Goal: Find specific fact: Find contact information

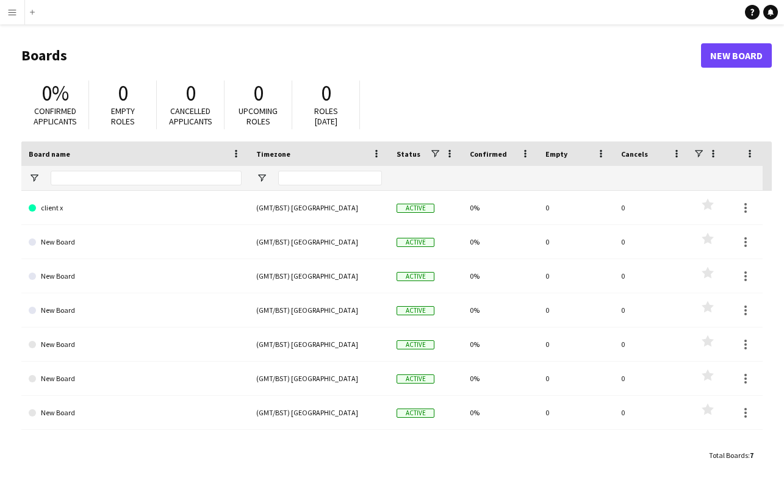
click at [16, 13] on app-icon "Menu" at bounding box center [12, 12] width 10 height 10
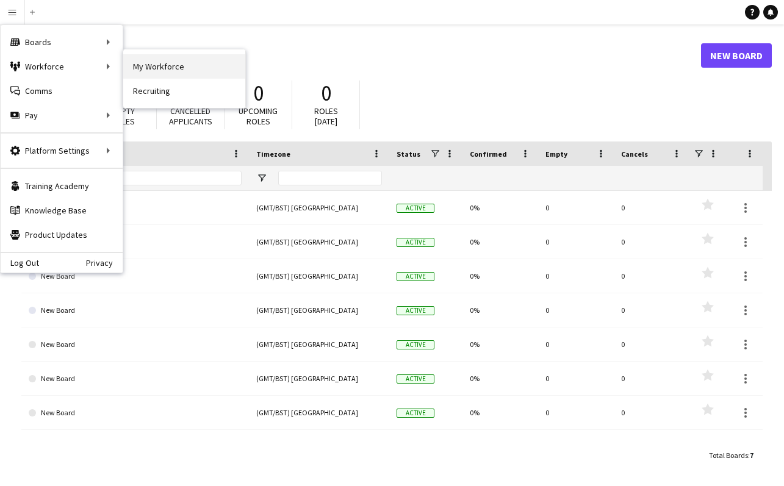
click at [153, 65] on link "My Workforce" at bounding box center [184, 66] width 122 height 24
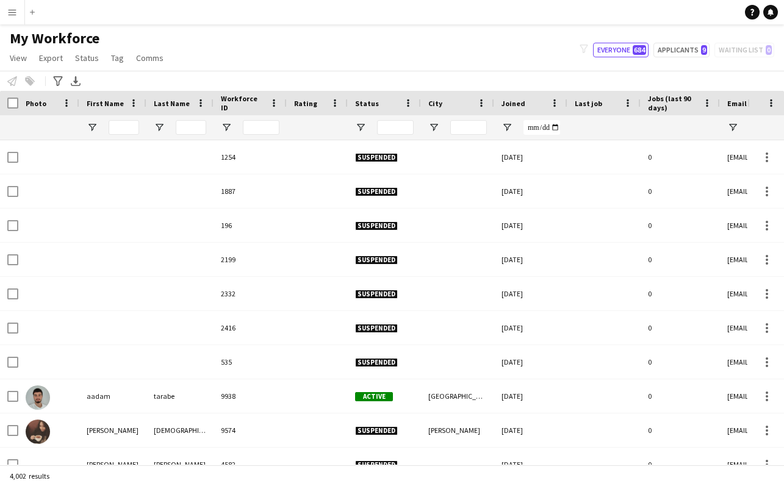
type input "******"
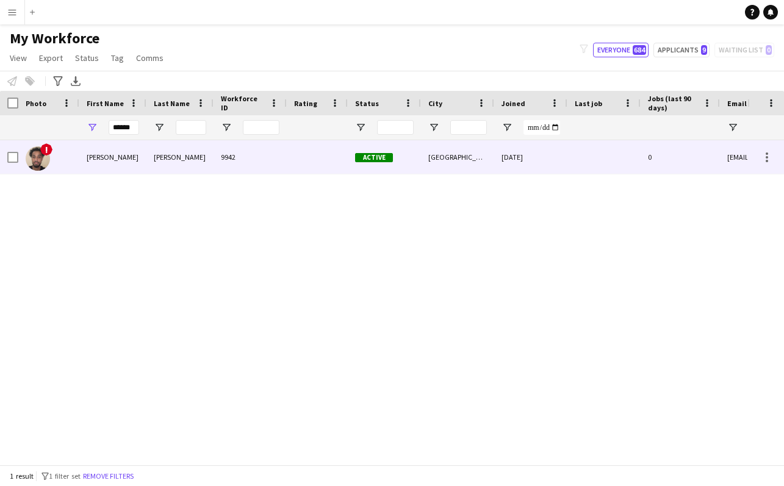
click at [108, 157] on div "[PERSON_NAME]" at bounding box center [112, 157] width 67 height 34
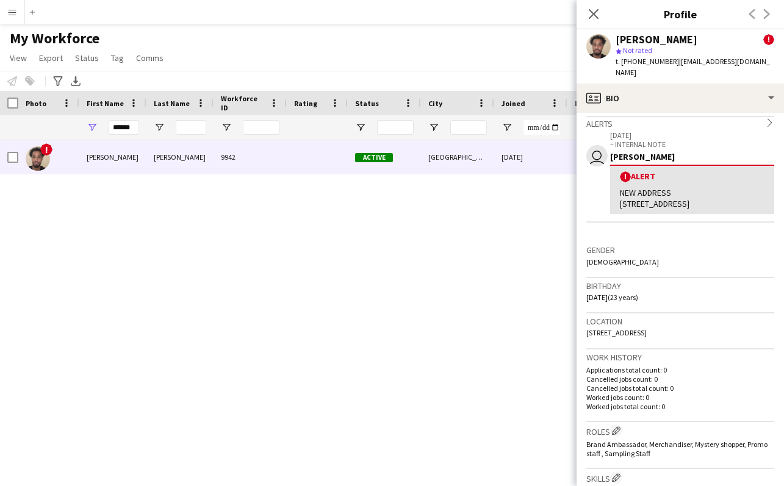
scroll to position [214, 0]
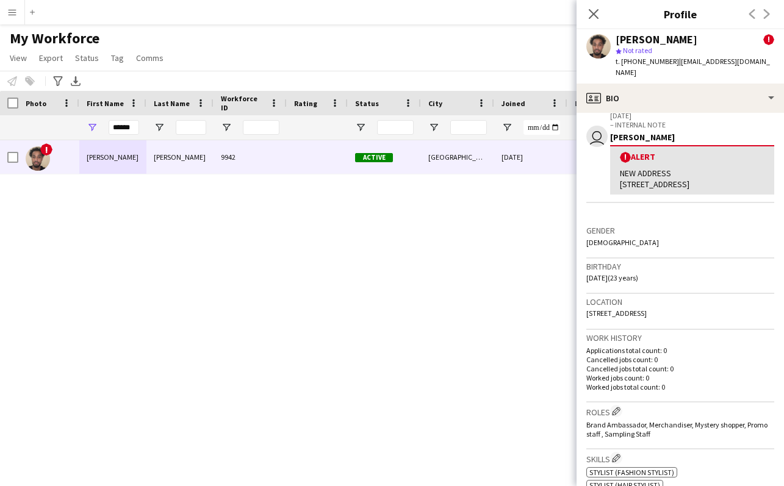
drag, startPoint x: 586, startPoint y: 312, endPoint x: 710, endPoint y: 310, distance: 123.9
click at [716, 312] on div "Location [STREET_ADDRESS]" at bounding box center [680, 311] width 188 height 35
copy span "[STREET_ADDRESS]"
click at [654, 172] on div "NEW ADDRESS [STREET_ADDRESS]" at bounding box center [692, 179] width 145 height 22
drag, startPoint x: 622, startPoint y: 174, endPoint x: 652, endPoint y: 186, distance: 32.1
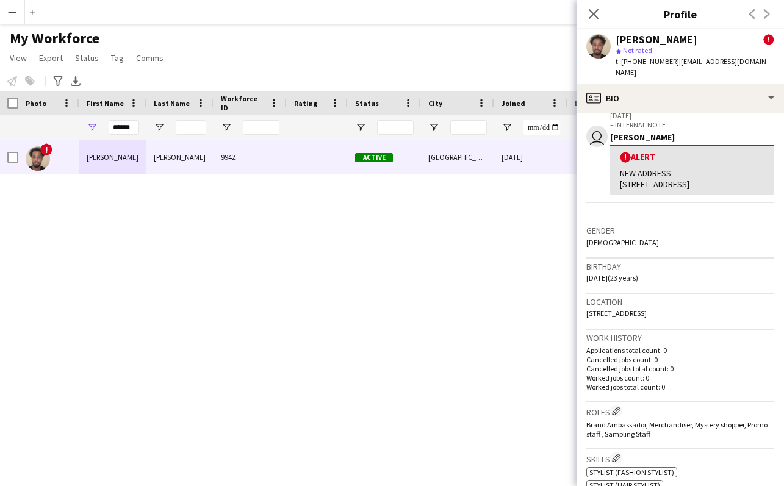
click at [652, 186] on div "NEW ADDRESS [STREET_ADDRESS]" at bounding box center [692, 179] width 145 height 22
copy div "[STREET_ADDRESS]"
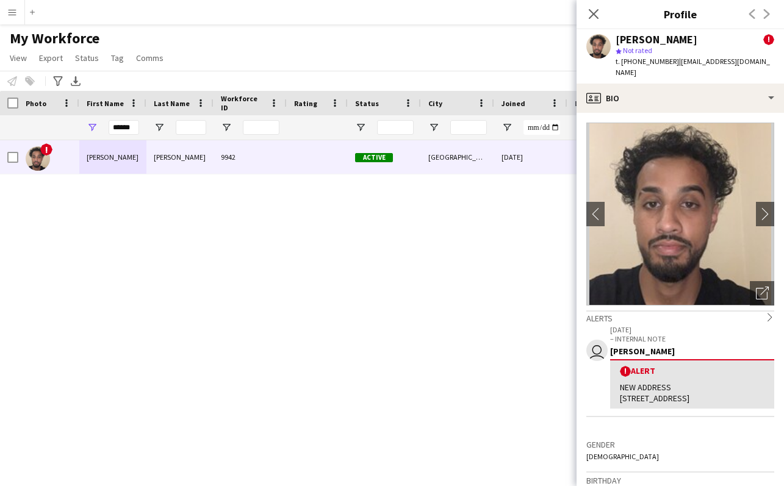
scroll to position [0, 0]
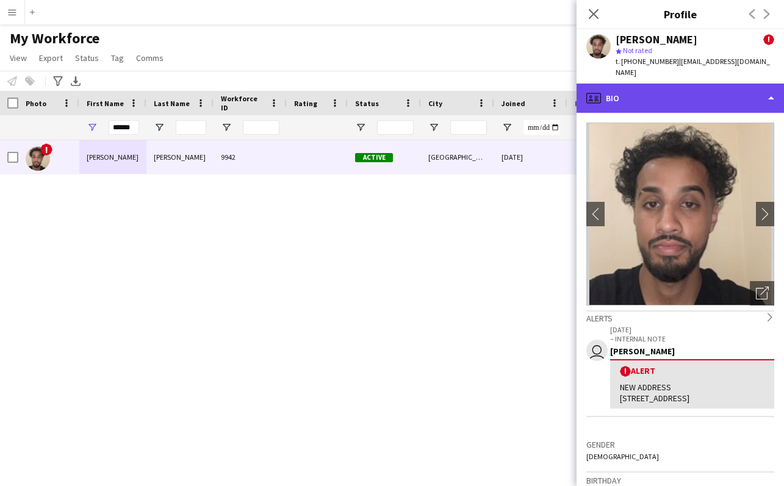
click at [764, 85] on div "profile Bio" at bounding box center [680, 98] width 207 height 29
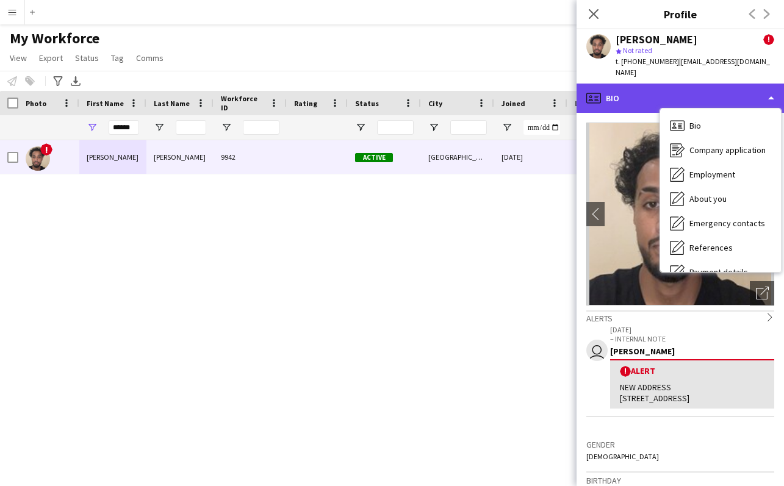
click at [764, 85] on div "profile Bio" at bounding box center [680, 98] width 207 height 29
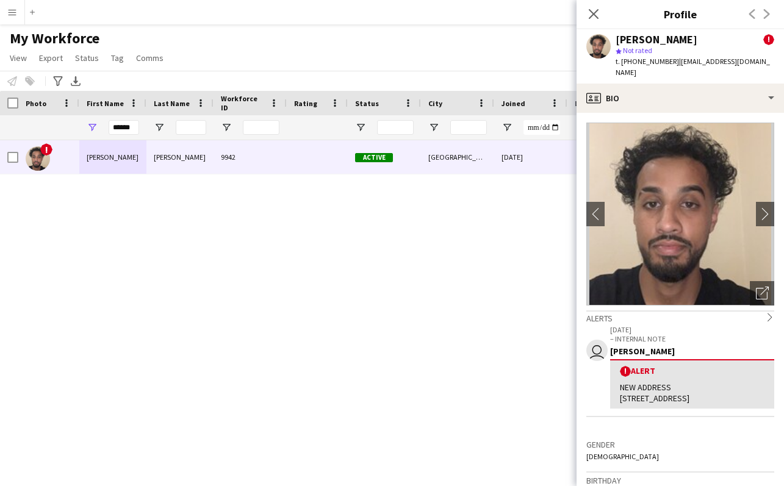
click at [691, 325] on p "[DATE]" at bounding box center [692, 329] width 164 height 9
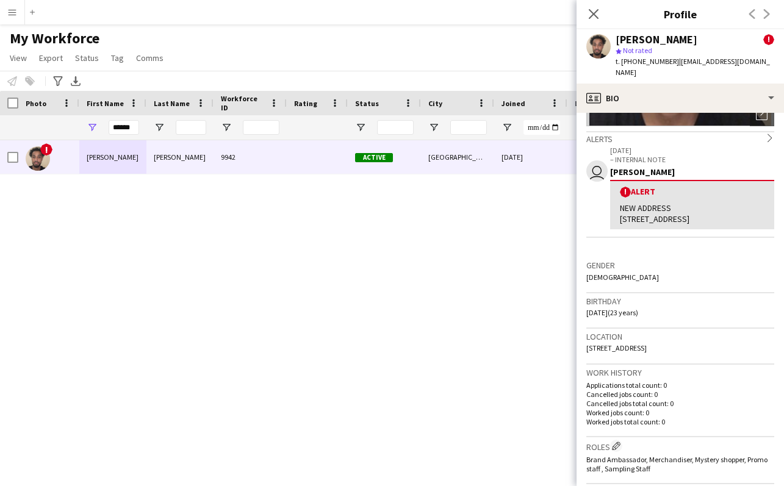
scroll to position [193, 0]
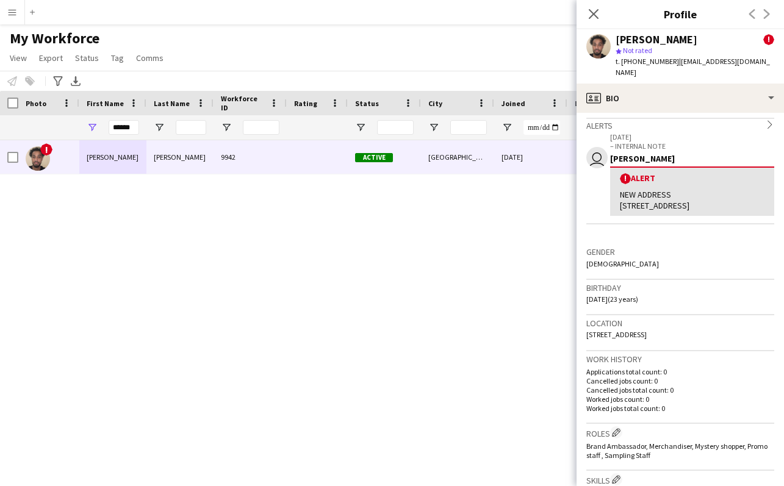
drag, startPoint x: 587, startPoint y: 334, endPoint x: 706, endPoint y: 321, distance: 119.1
click at [715, 334] on div "Location [STREET_ADDRESS]" at bounding box center [680, 332] width 188 height 35
copy span "[STREET_ADDRESS]"
click at [208, 38] on div "My Workforce View Views Default view New view Update view Delete view Edit name…" at bounding box center [392, 49] width 784 height 41
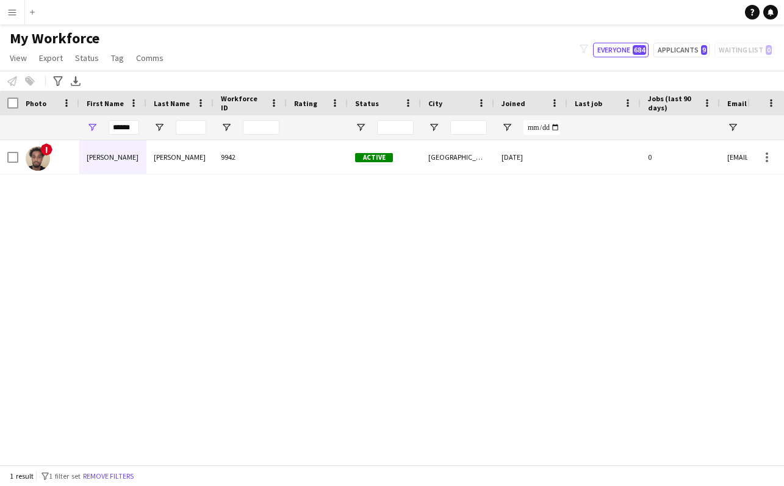
click at [13, 12] on app-icon "Menu" at bounding box center [12, 12] width 10 height 10
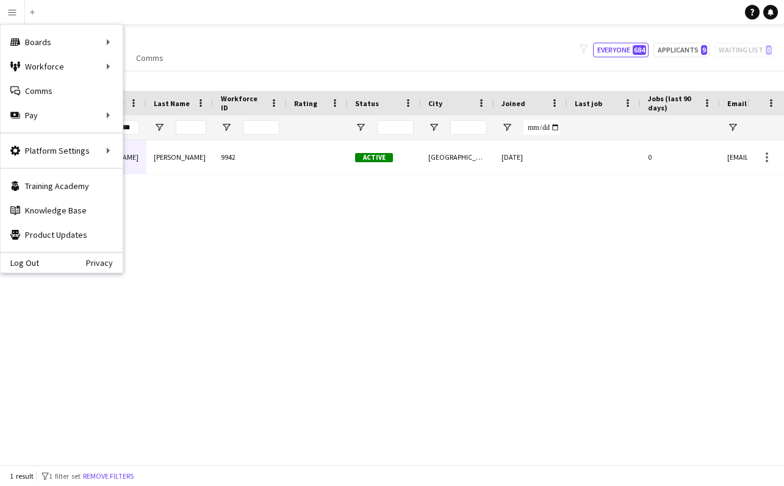
drag, startPoint x: 32, startPoint y: 263, endPoint x: 45, endPoint y: 255, distance: 15.1
click at [32, 263] on link "Log Out" at bounding box center [20, 263] width 38 height 10
